Goal: Task Accomplishment & Management: Complete application form

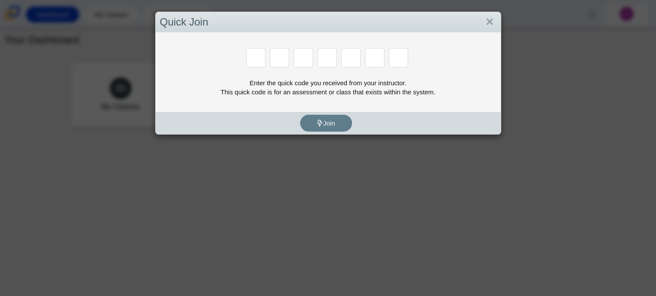
click at [368, 86] on div "Enter the quick code you received from your instructor. This quick code is for …" at bounding box center [328, 87] width 336 height 18
click at [249, 57] on input "Enter Access Code Digit 1" at bounding box center [255, 57] width 19 height 19
type input "b"
type input "m"
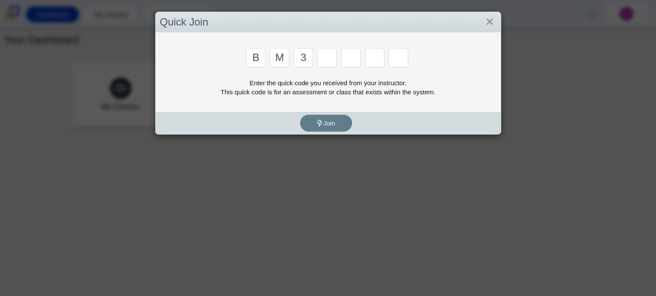
type input "3"
type input "5"
type input "3"
type input "g"
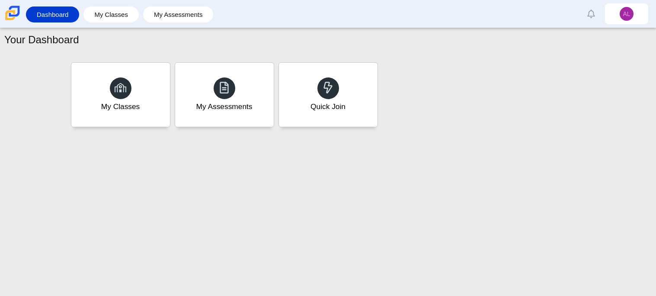
type input "b"
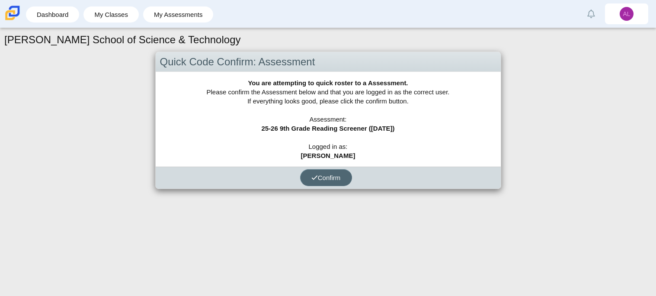
click at [316, 176] on icon "submit" at bounding box center [314, 177] width 6 height 6
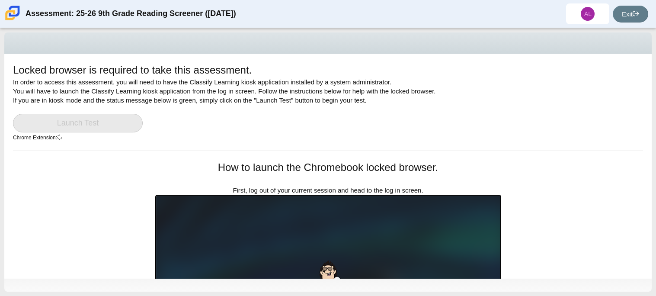
drag, startPoint x: 655, startPoint y: 48, endPoint x: 655, endPoint y: 170, distance: 121.5
click at [655, 170] on div "Locked browser is required to take this assessment. In order to access this ass…" at bounding box center [328, 162] width 656 height 268
drag, startPoint x: 655, startPoint y: 57, endPoint x: 603, endPoint y: 207, distance: 159.2
click at [603, 207] on div "Locked browser is required to take this assessment. In order to access this ass…" at bounding box center [328, 162] width 656 height 268
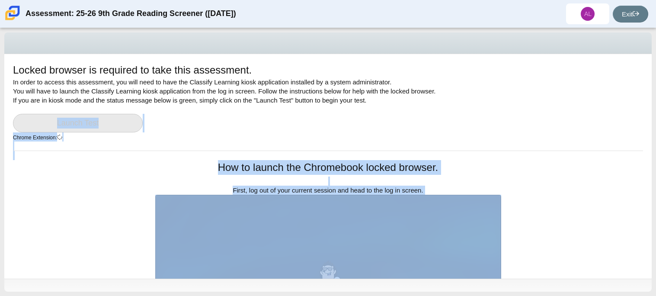
drag, startPoint x: 654, startPoint y: 65, endPoint x: 646, endPoint y: 113, distance: 48.7
click at [646, 113] on div "Locked browser is required to take this assessment. In order to access this ass…" at bounding box center [328, 162] width 656 height 268
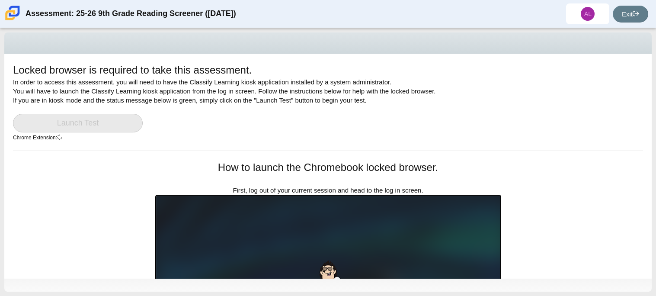
click at [655, 67] on div "Locked browser is required to take this assessment. In order to access this ass…" at bounding box center [328, 162] width 656 height 268
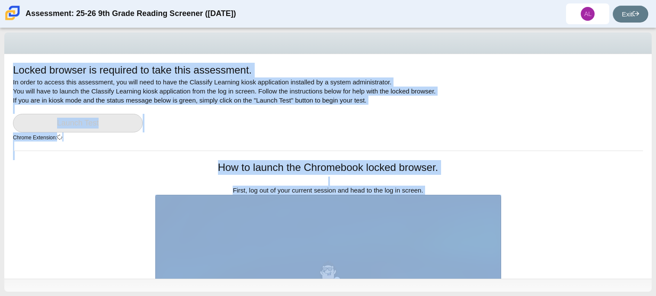
drag, startPoint x: 655, startPoint y: 28, endPoint x: 655, endPoint y: 22, distance: 6.5
click at [655, 22] on div "Assessment: 25-26 9th Grade Reading Screener (August 2025) AL Alexander Lopez D…" at bounding box center [328, 148] width 656 height 296
click at [604, 139] on div "Locked browser is required to take this assessment. In order to access this ass…" at bounding box center [328, 107] width 630 height 88
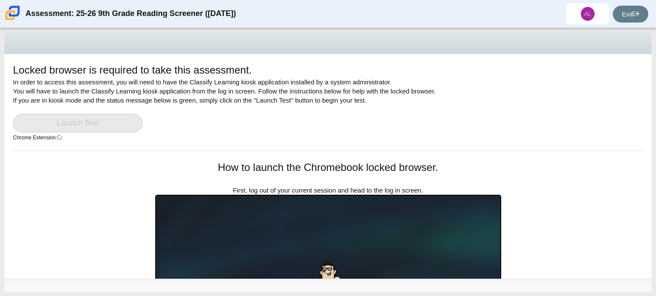
click at [579, 133] on div "Locked browser is required to take this assessment. In order to access this ass…" at bounding box center [328, 107] width 630 height 88
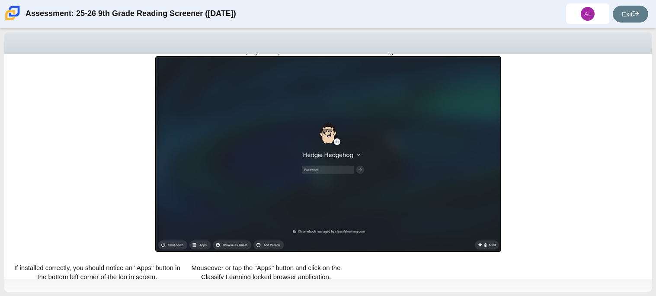
scroll to position [138, 0]
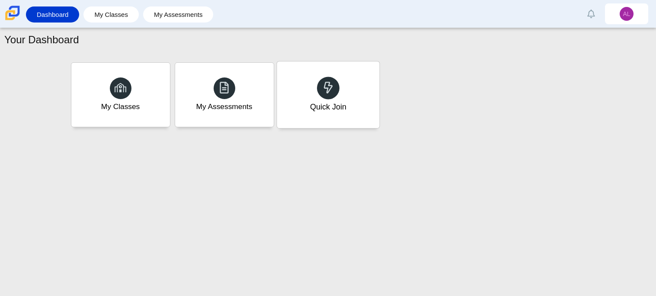
click at [328, 98] on div at bounding box center [328, 88] width 22 height 22
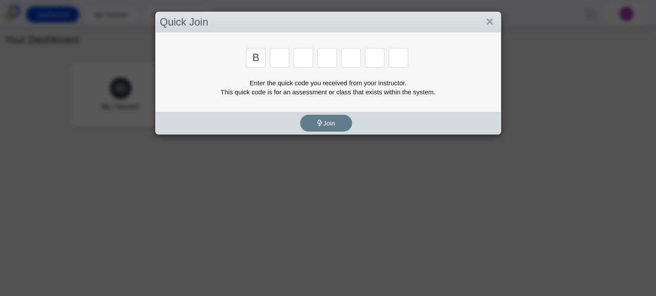
type input "b"
type input "m"
type input "5"
type input "3"
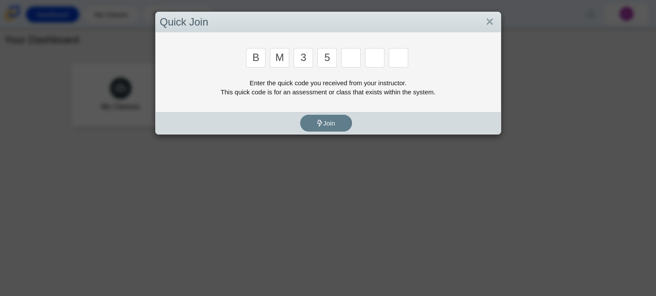
type input "5"
type input "3"
type input "g"
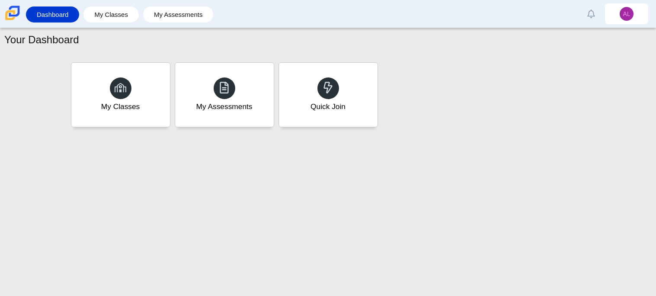
type input "b"
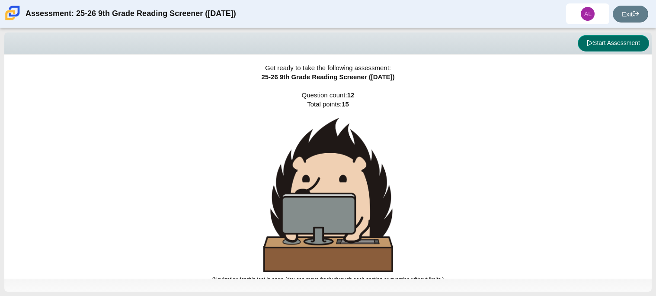
click at [587, 39] on span at bounding box center [590, 42] width 6 height 7
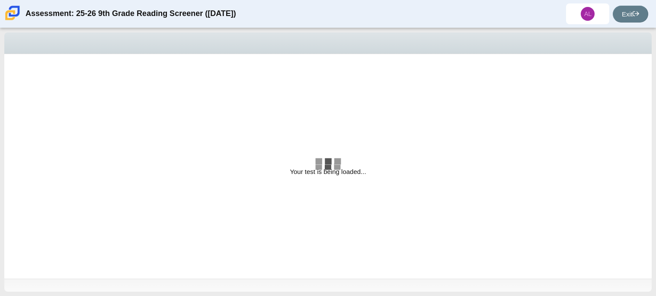
select select "ccc5b315-3c7c-471c-bf90-f22c8299c798"
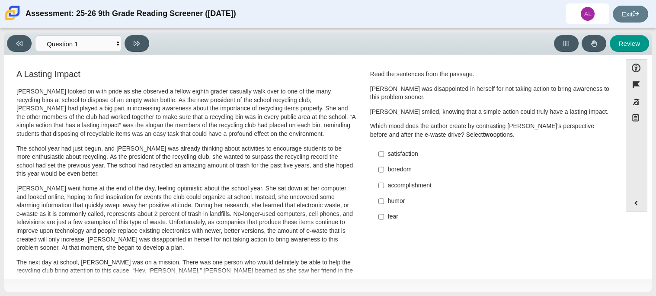
click at [391, 157] on div "satisfaction" at bounding box center [497, 154] width 218 height 9
click at [384, 157] on input "satisfaction satisfaction" at bounding box center [381, 154] width 6 height 16
checkbox input "true"
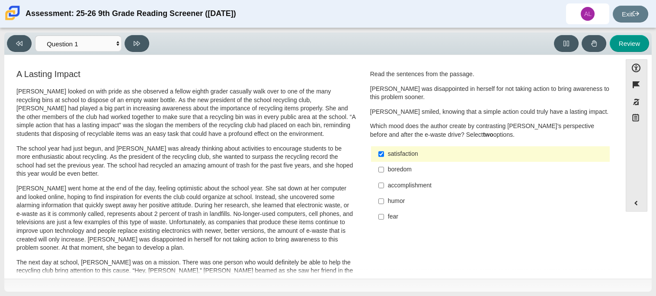
click at [390, 166] on div "boredom" at bounding box center [497, 169] width 218 height 9
click at [384, 166] on input "boredom boredom" at bounding box center [381, 170] width 6 height 16
checkbox input "true"
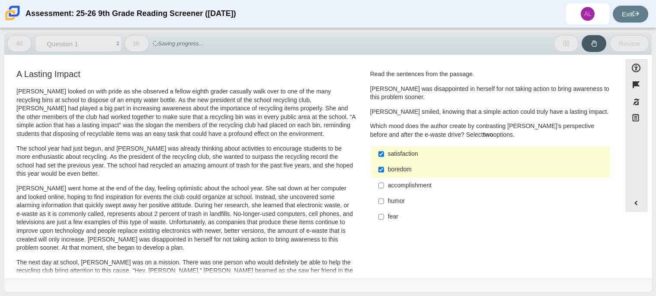
click at [398, 191] on label "accomplishment accomplishment" at bounding box center [490, 185] width 237 height 16
click at [384, 191] on input "accomplishment accomplishment" at bounding box center [381, 185] width 6 height 16
checkbox input "true"
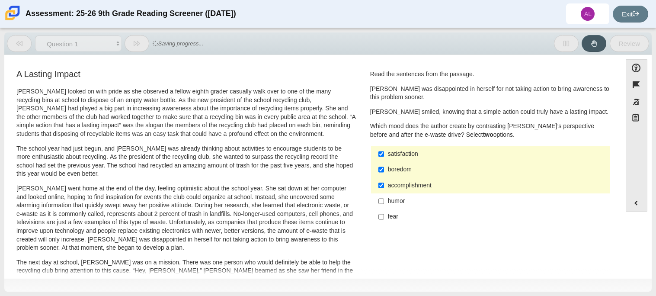
click at [396, 202] on div "humor" at bounding box center [497, 201] width 218 height 9
click at [384, 202] on input "humor humor" at bounding box center [381, 201] width 6 height 16
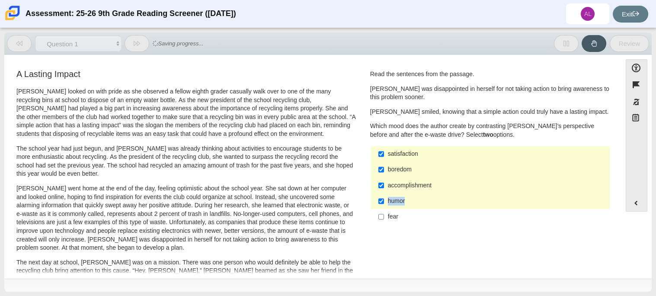
click at [396, 202] on div "humor" at bounding box center [497, 201] width 218 height 9
click at [384, 202] on input "humor humor" at bounding box center [381, 201] width 6 height 16
checkbox input "false"
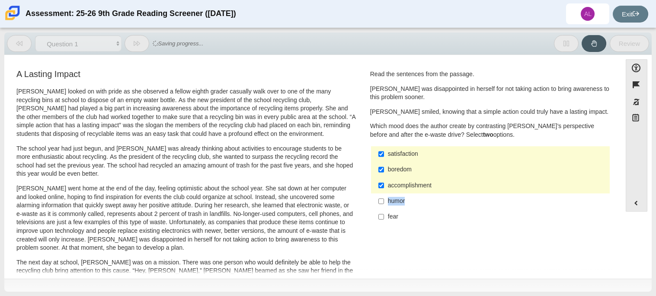
click at [405, 184] on div "accomplishment" at bounding box center [497, 185] width 218 height 9
click at [384, 184] on input "accomplishment accomplishment" at bounding box center [381, 185] width 6 height 16
checkbox input "false"
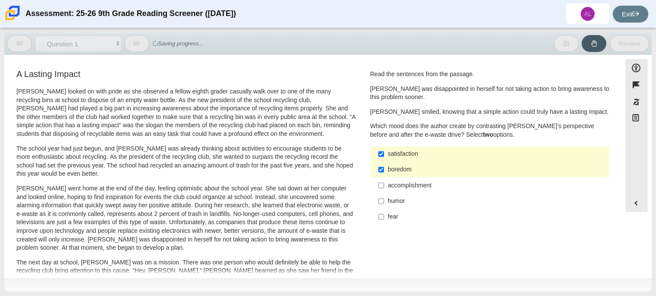
click at [402, 172] on div "boredom" at bounding box center [497, 169] width 218 height 9
click at [384, 172] on input "boredom boredom" at bounding box center [381, 170] width 6 height 16
checkbox input "false"
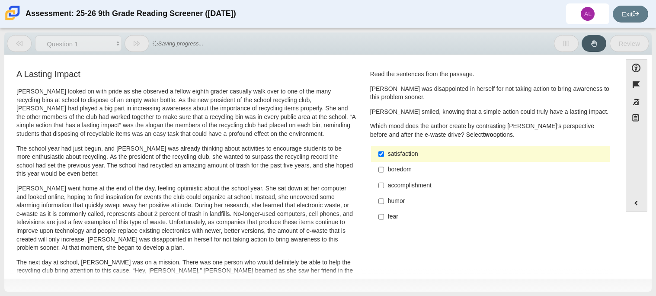
click at [410, 149] on label "satisfaction satisfaction" at bounding box center [490, 154] width 237 height 16
click at [384, 149] on input "satisfaction satisfaction" at bounding box center [381, 154] width 6 height 16
checkbox input "false"
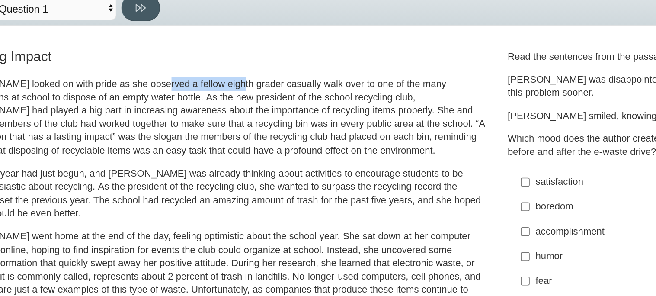
drag, startPoint x: 140, startPoint y: 82, endPoint x: 185, endPoint y: 84, distance: 45.0
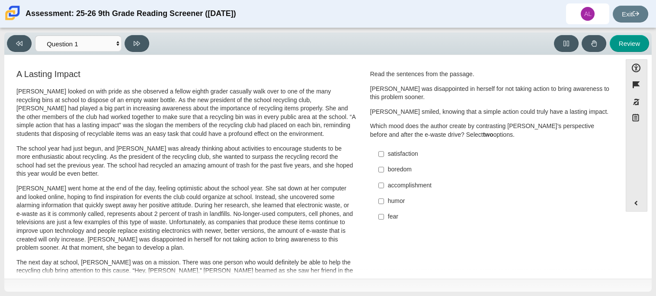
click at [421, 185] on div "accomplishment" at bounding box center [497, 185] width 218 height 9
click at [384, 185] on input "accomplishment accomplishment" at bounding box center [381, 185] width 6 height 16
checkbox input "true"
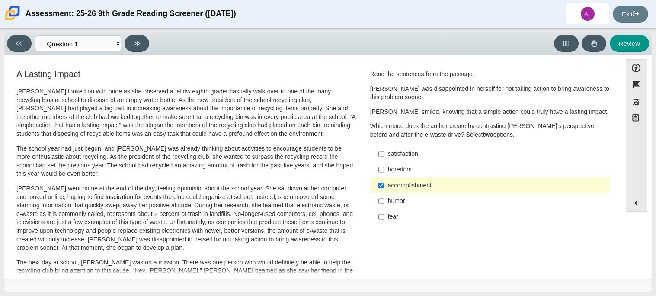
click at [408, 157] on div "satisfaction" at bounding box center [497, 154] width 218 height 9
click at [384, 157] on input "satisfaction satisfaction" at bounding box center [381, 154] width 6 height 16
checkbox input "true"
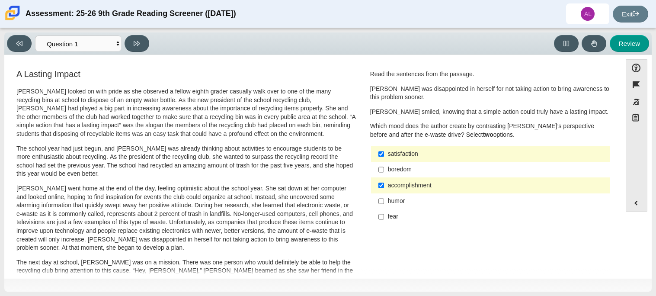
click at [403, 214] on div "fear" at bounding box center [497, 216] width 218 height 9
click at [384, 214] on input "fear fear" at bounding box center [381, 217] width 6 height 16
checkbox input "true"
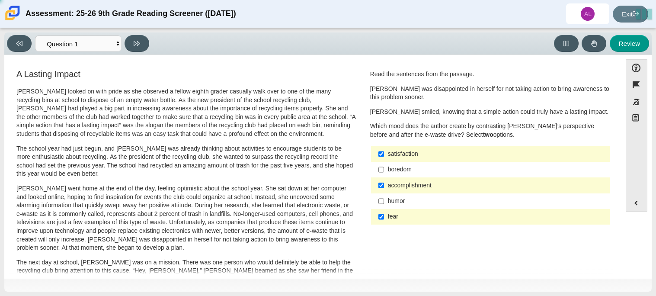
click at [413, 186] on div "accomplishment" at bounding box center [497, 185] width 218 height 9
click at [384, 186] on input "accomplishment accomplishment" at bounding box center [381, 185] width 6 height 16
checkbox input "false"
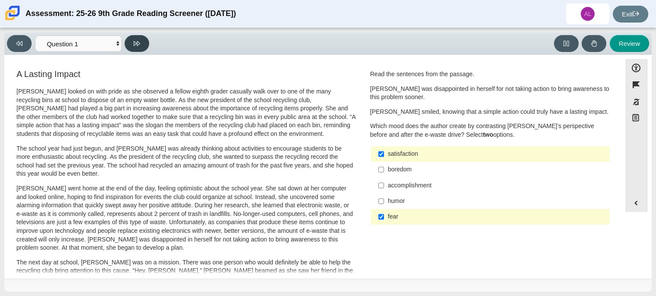
click at [135, 48] on button at bounding box center [137, 43] width 25 height 17
select select "0ff64528-ffd7-428d-b192-babfaadd44e8"
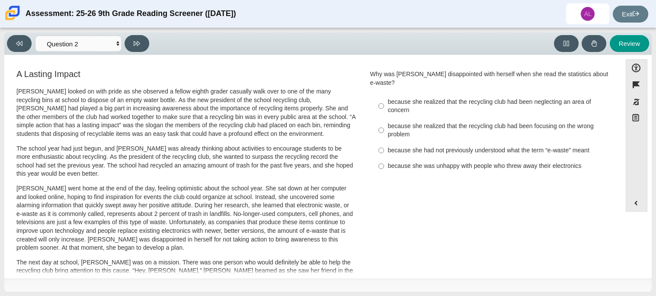
click at [393, 122] on div "because she realized that the recycling club had been focusing on the wrong pro…" at bounding box center [497, 130] width 218 height 17
click at [384, 122] on input "because she realized that the recycling club had been focusing on the wrong pro…" at bounding box center [381, 130] width 6 height 24
radio input "true"
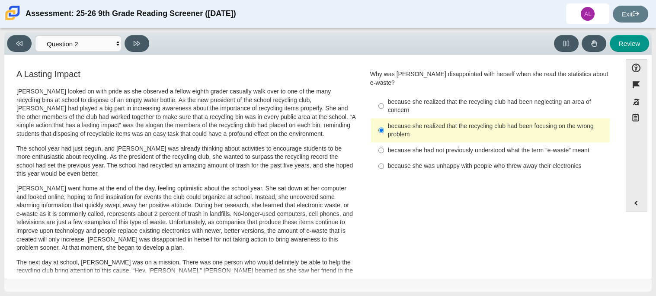
click at [412, 146] on div "because she had not previously understood what the term “e-waste” meant" at bounding box center [497, 150] width 218 height 9
click at [384, 142] on input "because she had not previously understood what the term “e-waste” meant because…" at bounding box center [381, 150] width 6 height 16
radio input "true"
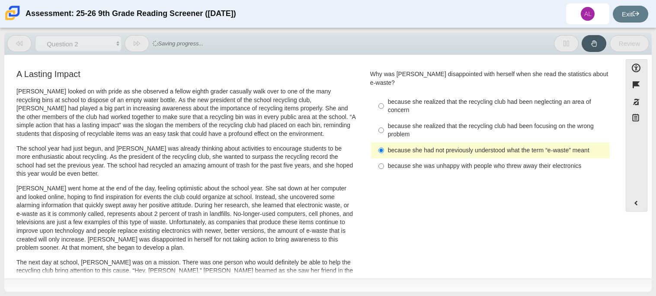
click at [417, 129] on div "because she realized that the recycling club had been focusing on the wrong pro…" at bounding box center [497, 130] width 218 height 17
click at [384, 129] on input "because she realized that the recycling club had been focusing on the wrong pro…" at bounding box center [381, 130] width 6 height 24
radio input "true"
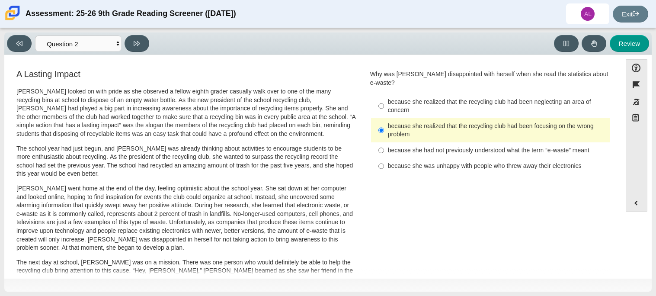
click at [413, 162] on div "because she was unhappy with people who threw away their electronics" at bounding box center [497, 166] width 218 height 9
click at [384, 160] on input "because she was unhappy with people who threw away their electronics because sh…" at bounding box center [381, 166] width 6 height 16
radio input "true"
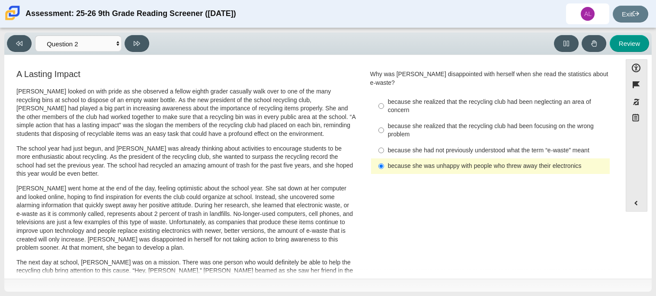
click at [415, 124] on div "because she realized that the recycling club had been focusing on the wrong pro…" at bounding box center [497, 130] width 218 height 17
click at [384, 124] on input "because she realized that the recycling club had been focusing on the wrong pro…" at bounding box center [381, 130] width 6 height 24
radio input "true"
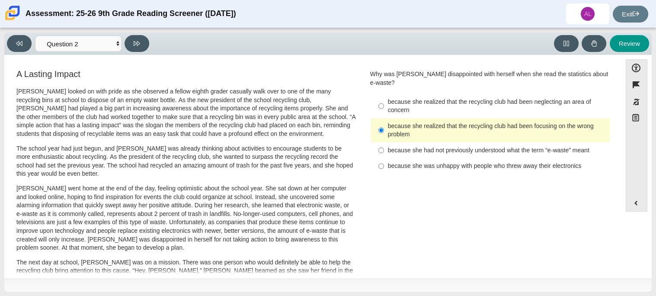
click at [345, 131] on p "[PERSON_NAME] looked on with pride as she observed a fellow eighth grader casua…" at bounding box center [185, 112] width 339 height 51
click at [141, 45] on button at bounding box center [137, 43] width 25 height 17
select select "7ce3d843-6974-4858-901c-1ff39630e843"
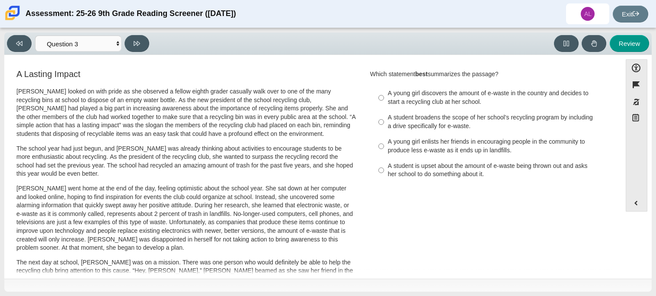
click at [381, 99] on label "A young girl discovers the amount of e-waste in the country and decides to star…" at bounding box center [490, 98] width 237 height 24
click at [381, 99] on input "A young girl discovers the amount of e-waste in the country and decides to star…" at bounding box center [381, 98] width 6 height 24
radio input "true"
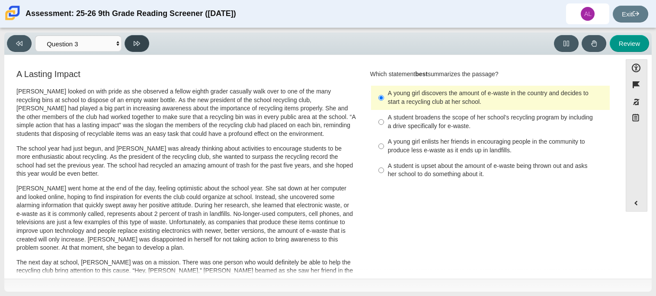
click at [127, 39] on button at bounding box center [137, 43] width 25 height 17
select select "ca9ea0f1-49c5-4bd1-83b0-472c18652b42"
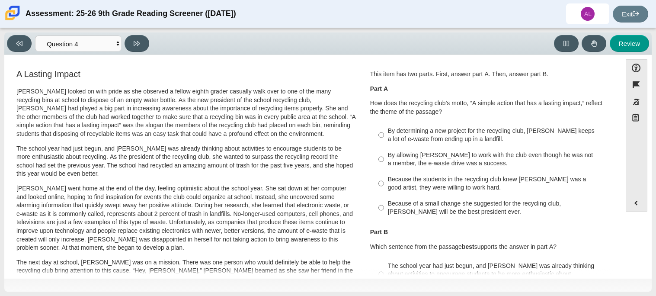
click at [481, 131] on div "By determining a new project for the recycling club, [PERSON_NAME] keeps a lot …" at bounding box center [497, 135] width 218 height 17
click at [384, 131] on input "By determining a new project for the recycling club, [PERSON_NAME] keeps a lot …" at bounding box center [381, 135] width 6 height 24
radio input "true"
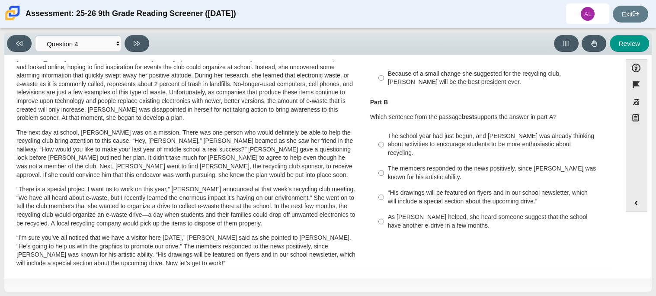
scroll to position [128, 0]
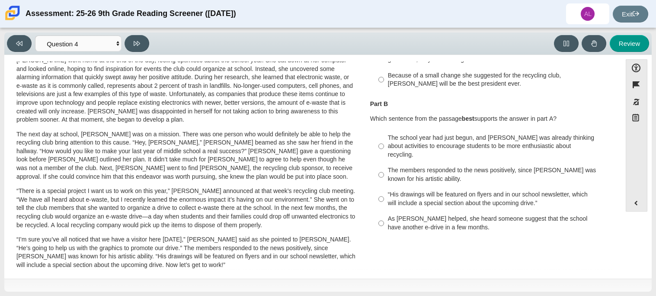
click at [496, 214] on div "As [PERSON_NAME] helped, she heard someone suggest that the school have another…" at bounding box center [497, 222] width 218 height 17
click at [384, 213] on input "As [PERSON_NAME] helped, she heard someone suggest that the school have another…" at bounding box center [381, 223] width 6 height 24
radio input "true"
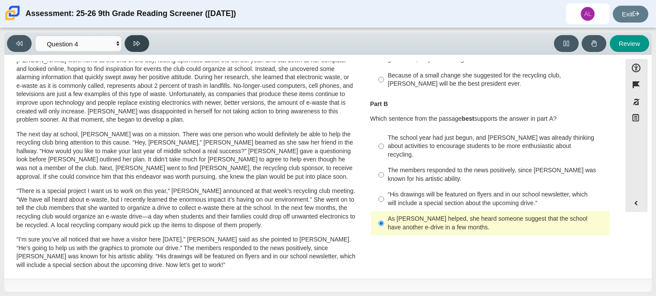
click at [136, 40] on icon at bounding box center [137, 43] width 6 height 6
select select "e41f1a79-e29f-4095-8030-a53364015bed"
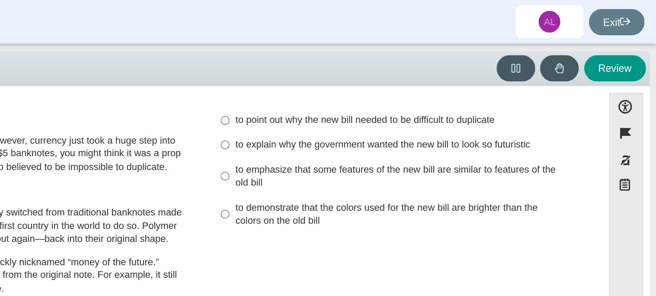
scroll to position [0, 0]
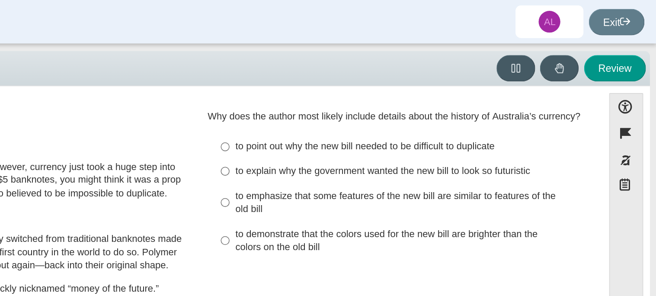
click at [397, 91] on div "to point out why the new bill needed to be difficult to duplicate" at bounding box center [497, 93] width 218 height 9
click at [384, 91] on input "to point out why the new bill needed to be difficult to duplicate to point out …" at bounding box center [381, 94] width 6 height 16
radio input "true"
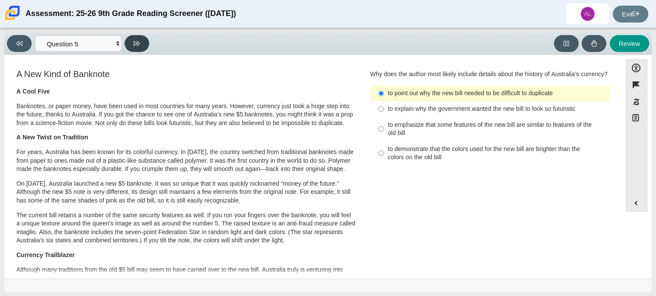
click at [136, 43] on icon at bounding box center [137, 43] width 6 height 6
select select "69146e31-7b3d-4a3e-9ce6-f30c24342ae0"
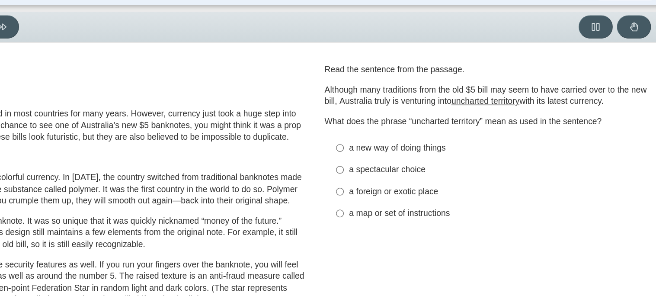
click at [423, 129] on div "a new way of doing things" at bounding box center [497, 131] width 218 height 9
click at [384, 129] on input "a new way of doing things a new way of doing things" at bounding box center [381, 131] width 6 height 16
radio input "true"
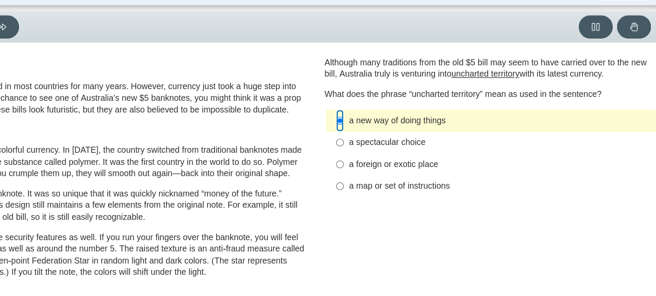
scroll to position [22, 0]
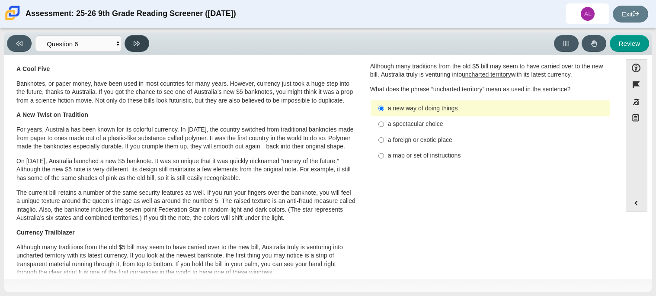
click at [134, 44] on icon at bounding box center [137, 43] width 6 height 5
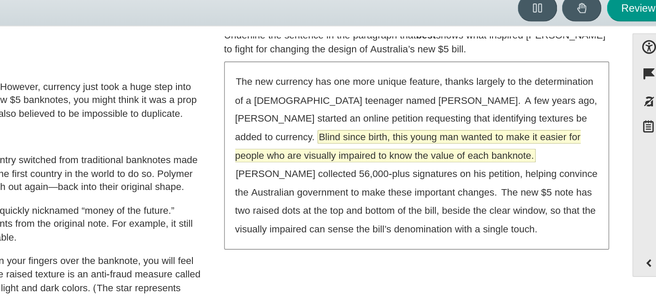
scroll to position [0, 0]
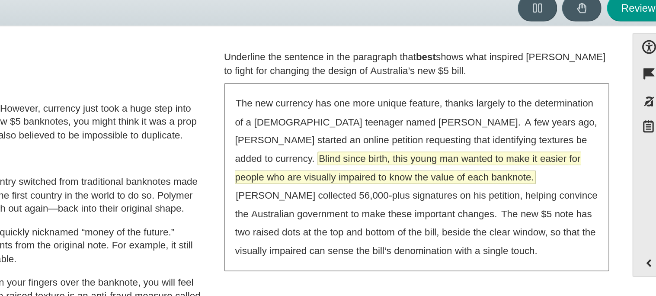
click at [473, 138] on span "Blind since birth, this young man wanted to make it easier for people who are v…" at bounding box center [485, 143] width 216 height 19
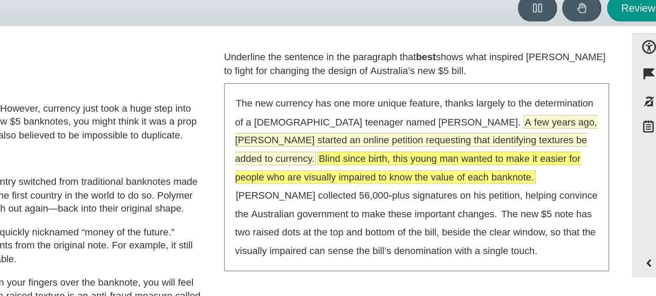
click at [502, 117] on span "A few years ago, [PERSON_NAME] started an online petition requesting that ident…" at bounding box center [490, 126] width 227 height 31
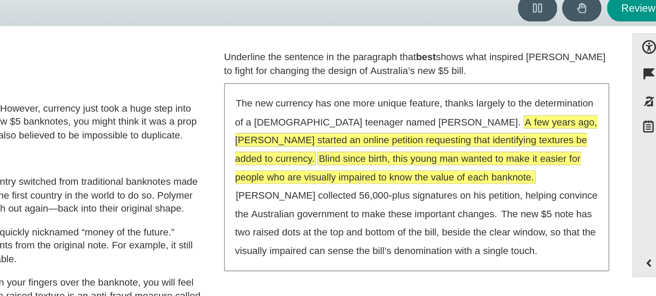
click at [499, 124] on span "A few years ago, [PERSON_NAME] started an online petition requesting that ident…" at bounding box center [490, 126] width 227 height 31
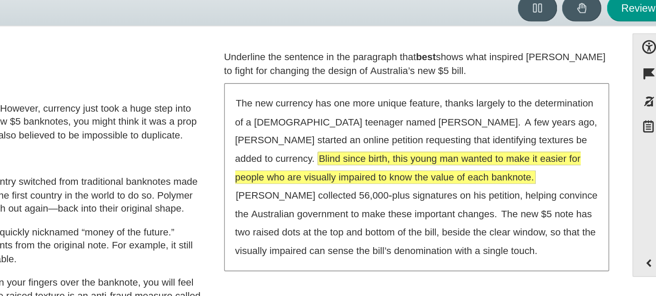
click at [488, 177] on div "The new currency has one more unique feature, thanks largely to the determinati…" at bounding box center [490, 148] width 239 height 115
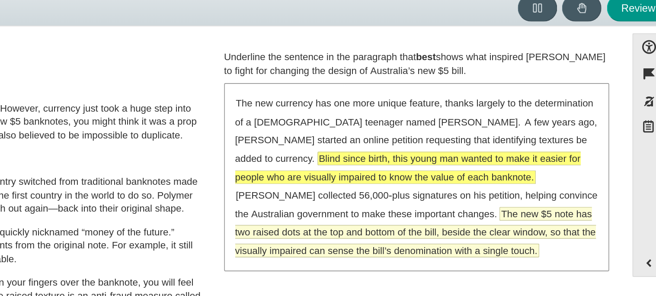
click at [487, 180] on span "The new $5 note has two raised dots at the top and bottom of the bill, beside t…" at bounding box center [490, 183] width 226 height 31
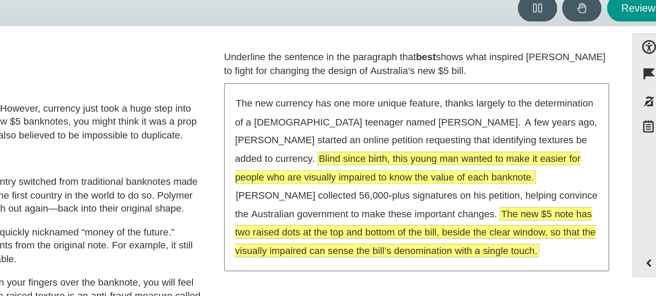
click at [487, 180] on span "The new $5 note has two raised dots at the top and bottom of the bill, beside t…" at bounding box center [490, 183] width 226 height 31
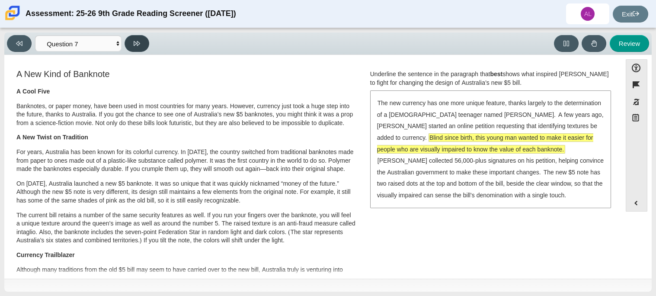
click at [146, 37] on button at bounding box center [137, 43] width 25 height 17
select select "ea8338c2-a6a3-418e-a305-2b963b54a290"
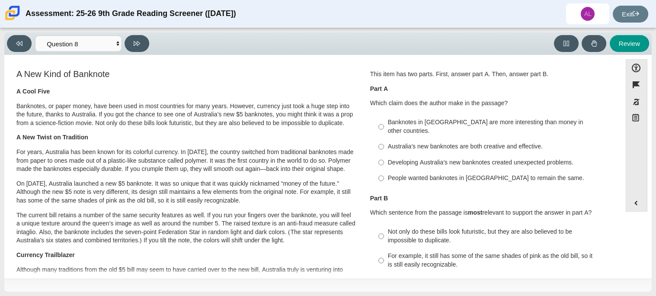
click at [333, 73] on h3 "A New Kind of Banknote" at bounding box center [185, 74] width 339 height 10
click at [397, 158] on div "Developing Australia’s new banknotes created unexpected problems." at bounding box center [497, 162] width 218 height 9
click at [384, 154] on input "Developing Australia’s new banknotes created unexpected problems. Developing Au…" at bounding box center [381, 162] width 6 height 16
radio input "true"
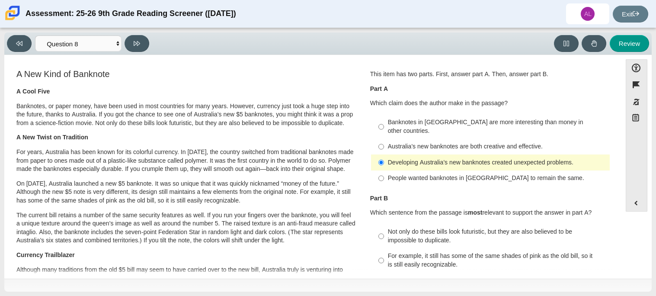
click at [390, 142] on div "Australia’s new banknotes are both creative and effective." at bounding box center [497, 146] width 218 height 9
click at [384, 139] on input "Australia’s new banknotes are both creative and effective. Australia’s new bank…" at bounding box center [381, 147] width 6 height 16
radio input "true"
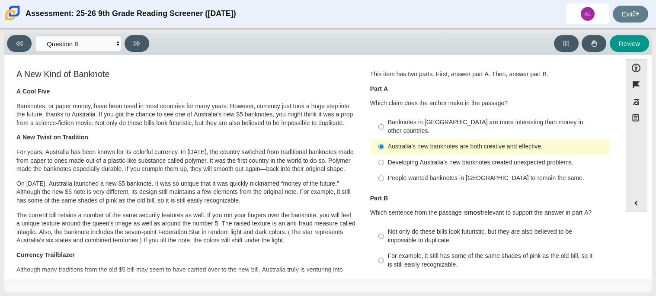
click at [351, 150] on p "For years, Australia has been known for its colorful currency. In [DATE], the c…" at bounding box center [185, 161] width 339 height 26
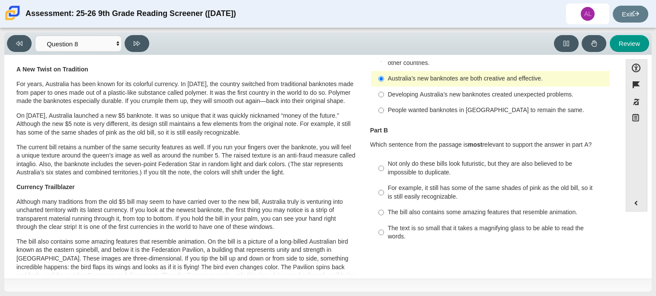
scroll to position [69, 0]
click at [388, 167] on div "Not only do these bills look futuristic, but they are also believed to be impos…" at bounding box center [497, 167] width 218 height 17
click at [384, 167] on input "Not only do these bills look futuristic, but they are also believed to be impos…" at bounding box center [381, 167] width 6 height 24
radio input "true"
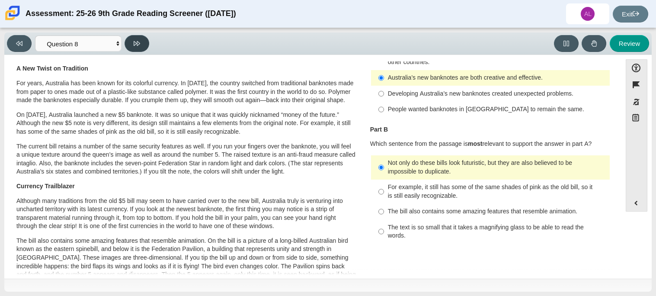
click at [141, 46] on button at bounding box center [137, 43] width 25 height 17
select select "89f058d6-b15c-4ef5-a4b3-fdaffb8868b6"
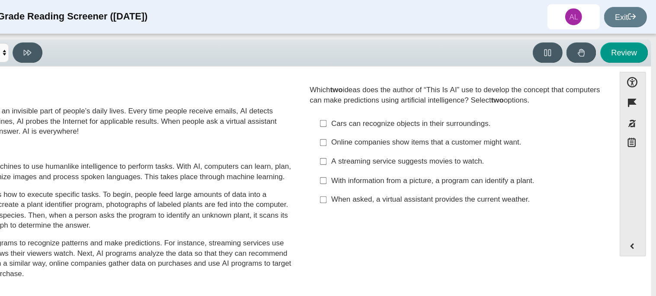
scroll to position [0, 0]
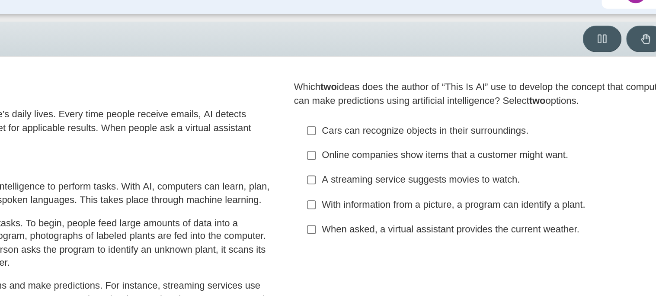
click at [451, 151] on div "With information from a picture, a program can identify a plant." at bounding box center [497, 149] width 218 height 9
click at [384, 151] on input "With information from a picture, a program can identify a plant. With informati…" at bounding box center [381, 149] width 6 height 16
checkbox input "true"
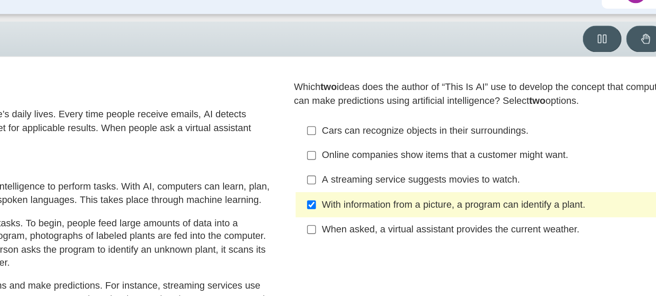
click at [441, 109] on label "Cars can recognize objects in their surroundings. Cars can recognize objects in…" at bounding box center [490, 102] width 237 height 16
click at [384, 109] on input "Cars can recognize objects in their surroundings. Cars can recognize objects in…" at bounding box center [381, 102] width 6 height 16
checkbox input "true"
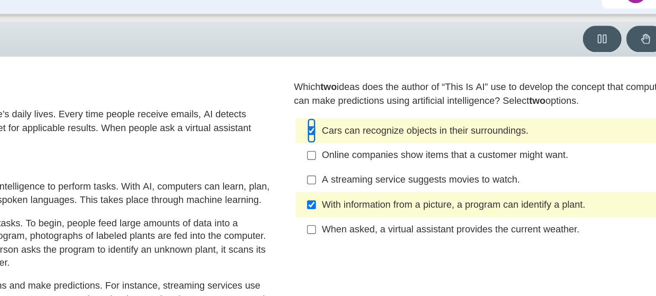
scroll to position [77, 0]
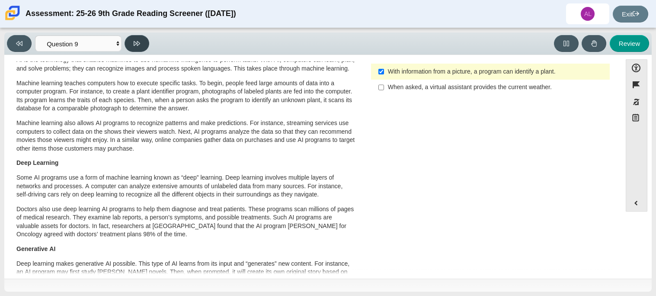
click at [134, 42] on icon at bounding box center [137, 43] width 6 height 5
select select "cdf3c14e-a918-44d1-9b63-3db0fa81641e"
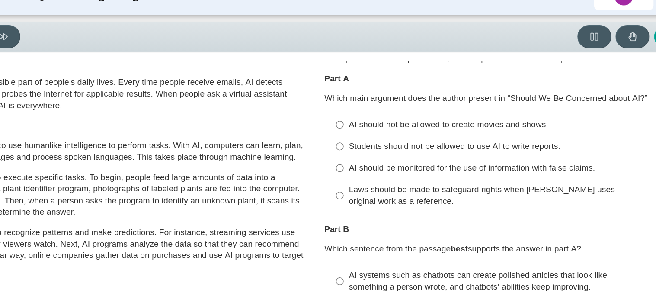
scroll to position [17, 0]
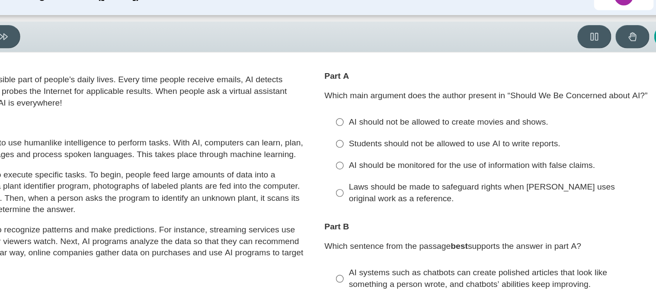
click at [407, 156] on div "Laws should be made to safeguard rights when [PERSON_NAME] uses original work a…" at bounding box center [497, 156] width 218 height 17
click at [384, 156] on input "Laws should be made to safeguard rights when [PERSON_NAME] uses original work a…" at bounding box center [381, 157] width 6 height 24
radio input "true"
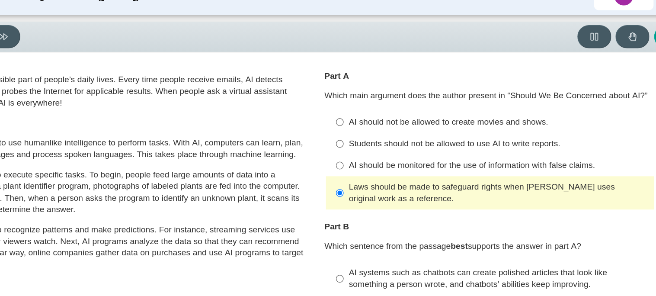
click at [364, 147] on div "Question 1 This question has two parts. First, answer part A. Then, answer part…" at bounding box center [490, 176] width 253 height 250
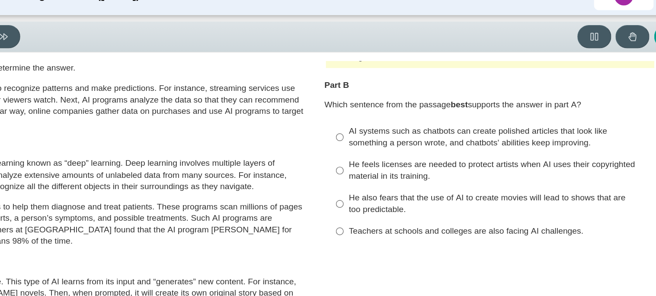
scroll to position [121, 0]
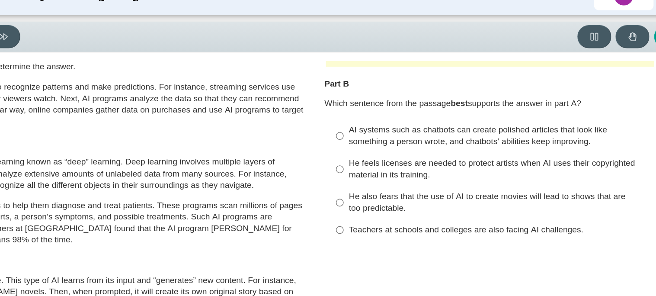
click at [409, 111] on div "AI systems such as chatbots can create polished articles that look like somethi…" at bounding box center [497, 115] width 218 height 17
click at [384, 111] on input "AI systems such as chatbots can create polished articles that look like somethi…" at bounding box center [381, 115] width 6 height 24
radio input "true"
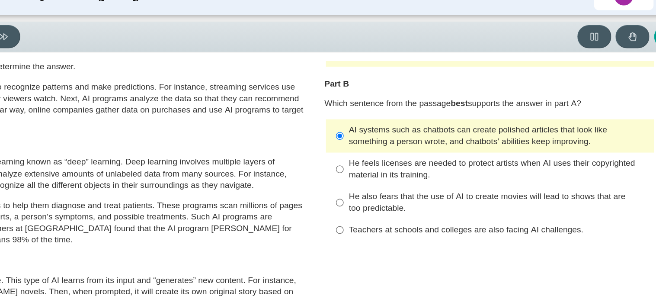
click at [328, 134] on p "Some AI programs use a form of machine learning known as “deep” learning. Deep …" at bounding box center [185, 143] width 339 height 26
click at [343, 137] on p "Some AI programs use a form of machine learning known as “deep” learning. Deep …" at bounding box center [185, 143] width 339 height 26
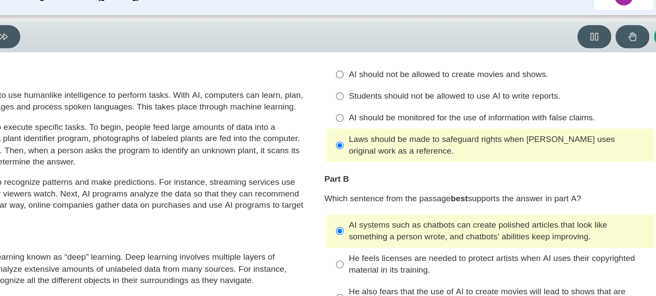
scroll to position [34, 0]
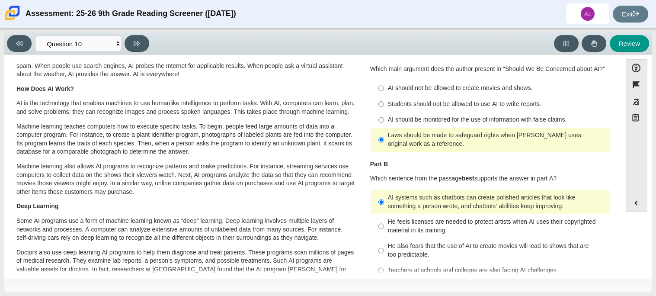
click at [141, 33] on div "Viewing Question 10 of 12 in Pacing Mode Questions Question 1 Question 2 Questi…" at bounding box center [327, 43] width 647 height 22
click at [139, 40] on icon at bounding box center [137, 43] width 6 height 6
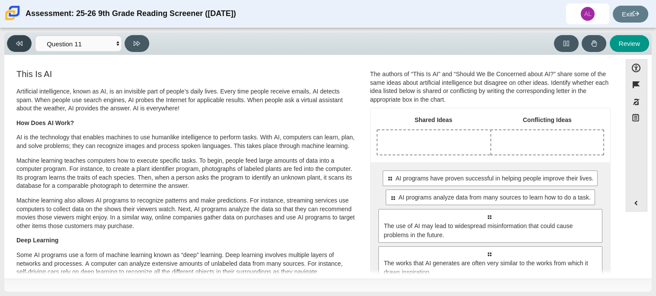
click at [14, 47] on button at bounding box center [19, 43] width 25 height 17
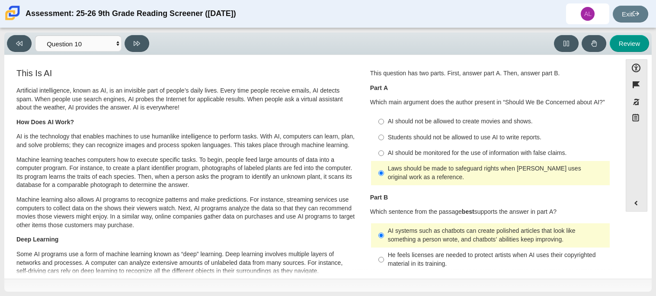
scroll to position [0, 0]
click at [9, 47] on button at bounding box center [19, 43] width 25 height 17
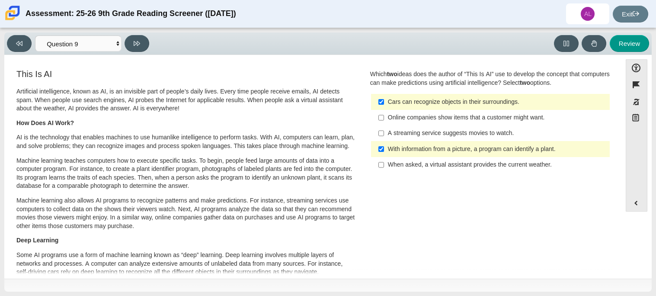
click at [17, 52] on div "Viewing Question 9 of 12 in Pacing Mode Questions Question 1 Question 2 Questio…" at bounding box center [327, 43] width 647 height 22
click at [21, 46] on button at bounding box center [19, 43] width 25 height 17
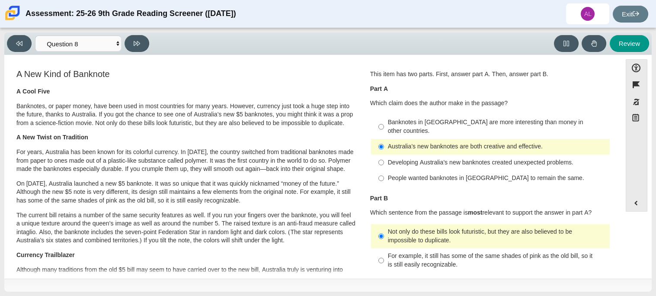
click at [133, 53] on div "Viewing Question 8 of 12 in Pacing Mode Questions Question 1 Question 2 Questio…" at bounding box center [327, 43] width 647 height 22
click at [138, 49] on button at bounding box center [137, 43] width 25 height 17
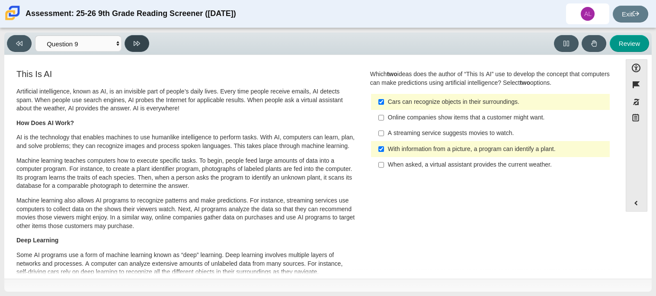
click at [138, 49] on button at bounding box center [137, 43] width 25 height 17
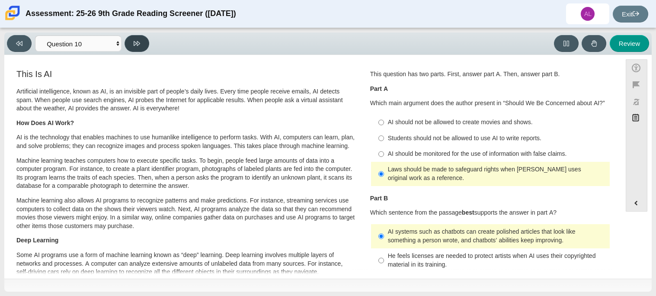
click at [138, 49] on button at bounding box center [137, 43] width 25 height 17
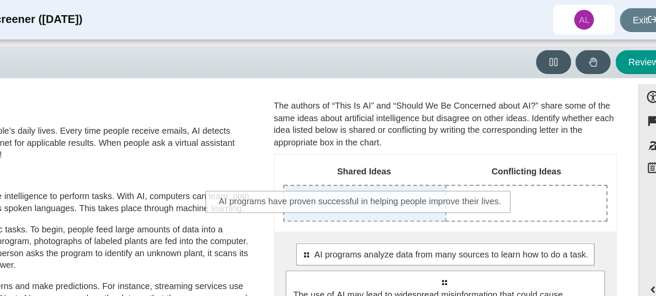
drag, startPoint x: 506, startPoint y: 127, endPoint x: 448, endPoint y: 142, distance: 59.9
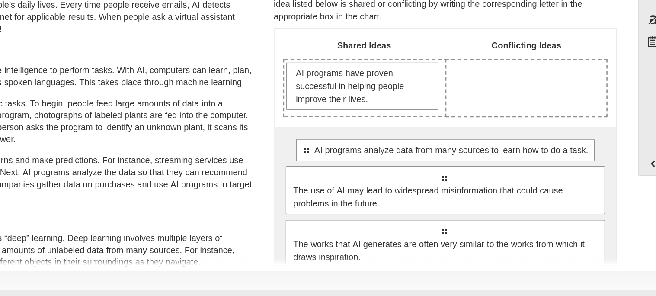
click at [304, 206] on p "Machine learning also allows AI programs to recognize patterns and make predict…" at bounding box center [185, 213] width 339 height 34
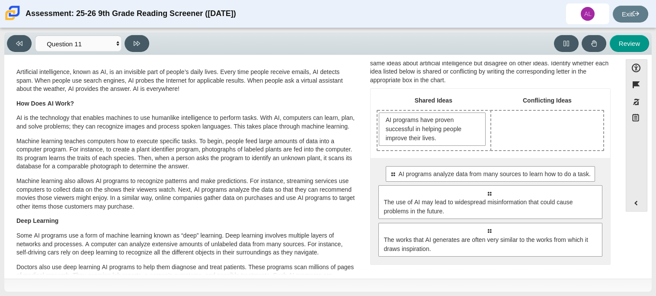
scroll to position [17, 0]
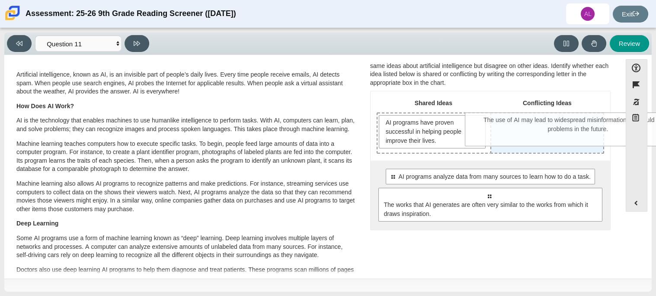
drag, startPoint x: 435, startPoint y: 200, endPoint x: 524, endPoint y: 127, distance: 115.2
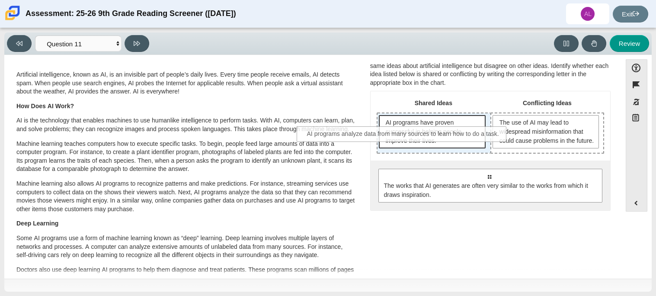
drag, startPoint x: 547, startPoint y: 188, endPoint x: 460, endPoint y: 137, distance: 101.4
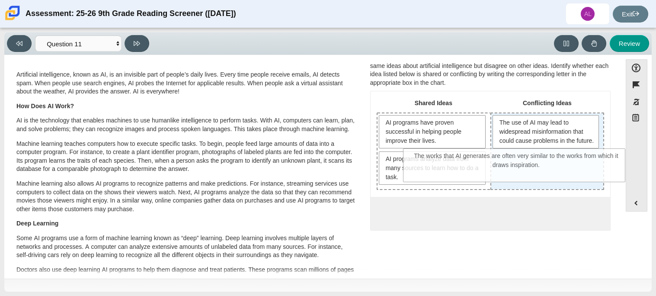
drag, startPoint x: 538, startPoint y: 219, endPoint x: 565, endPoint y: 163, distance: 62.1
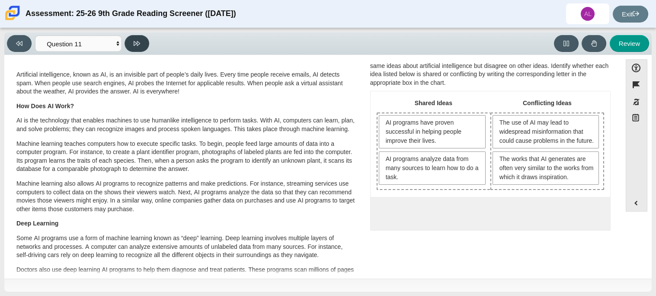
click at [135, 42] on icon at bounding box center [137, 43] width 6 height 6
select select "c3effed4-44ce-4a19-bd96-1787f34e9b4c"
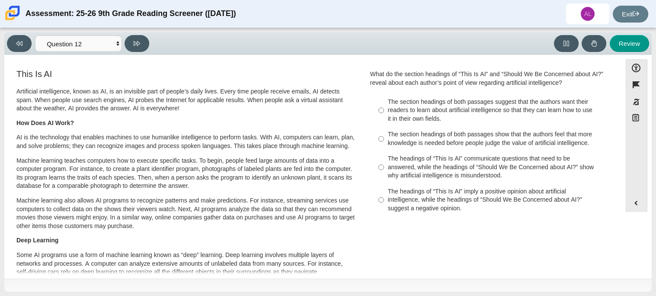
click at [480, 215] on label "The headings of “This Is AI” imply a positive opinion about artificial intellig…" at bounding box center [490, 199] width 237 height 33
click at [384, 215] on input "The headings of “This Is AI” imply a positive opinion about artificial intellig…" at bounding box center [381, 199] width 6 height 33
radio input "true"
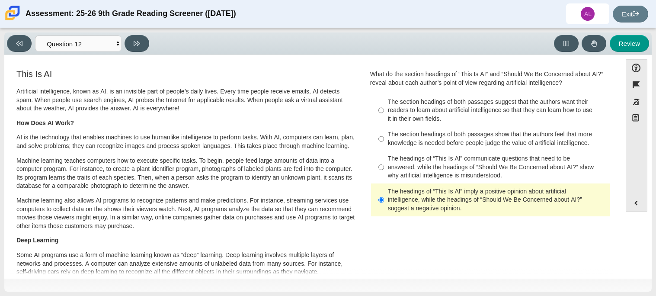
click at [389, 136] on div "The section headings of both passages show that the authors feel that more know…" at bounding box center [497, 138] width 218 height 17
click at [384, 136] on input "The section headings of both passages show that the authors feel that more know…" at bounding box center [381, 139] width 6 height 24
radio input "true"
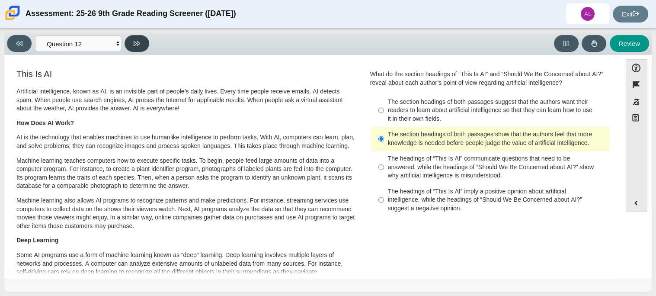
click at [145, 42] on button at bounding box center [137, 43] width 25 height 17
select select "review"
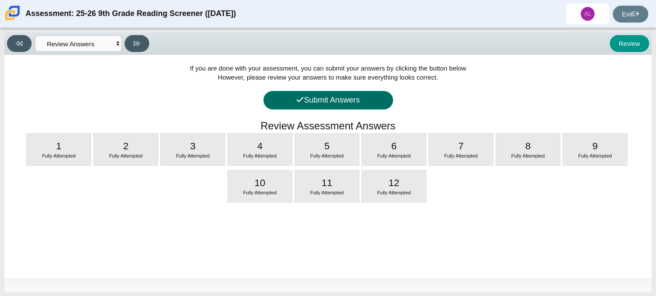
click at [317, 99] on button "Submit Answers" at bounding box center [328, 100] width 130 height 19
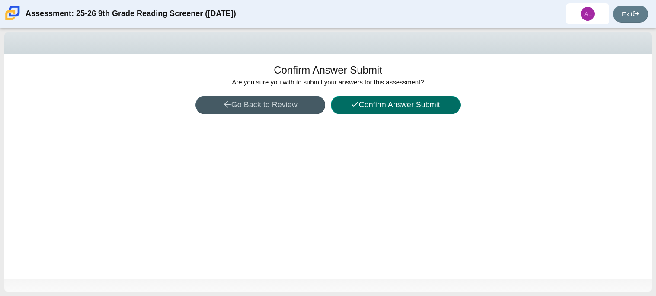
click at [370, 103] on button "Confirm Answer Submit" at bounding box center [396, 105] width 130 height 19
